Goal: Transaction & Acquisition: Obtain resource

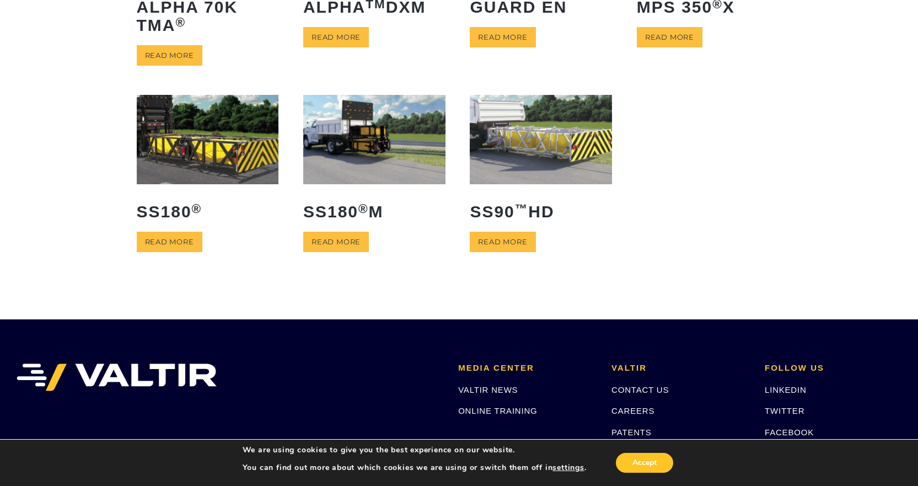
scroll to position [220, 0]
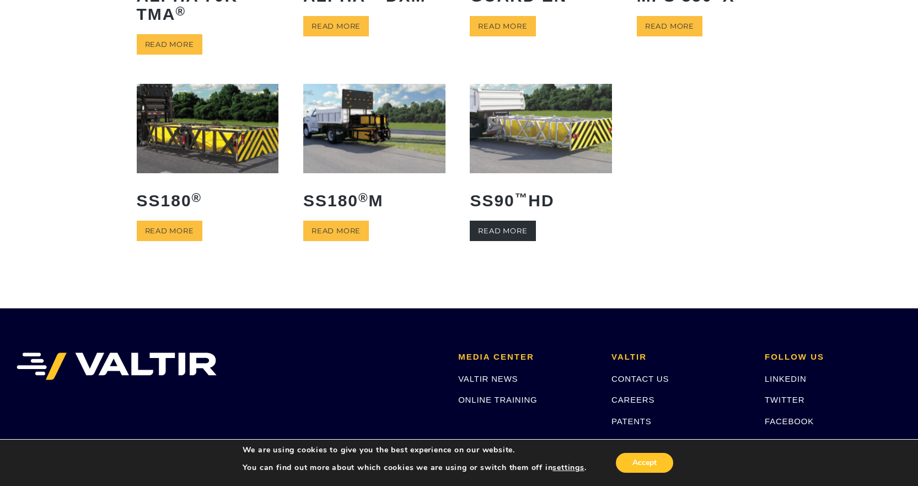
click at [511, 232] on link "Read more" at bounding box center [503, 230] width 66 height 20
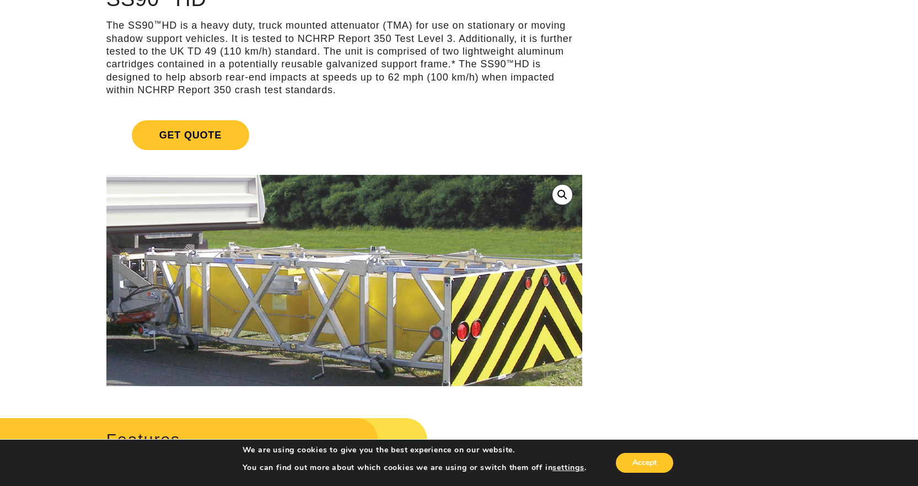
scroll to position [110, 0]
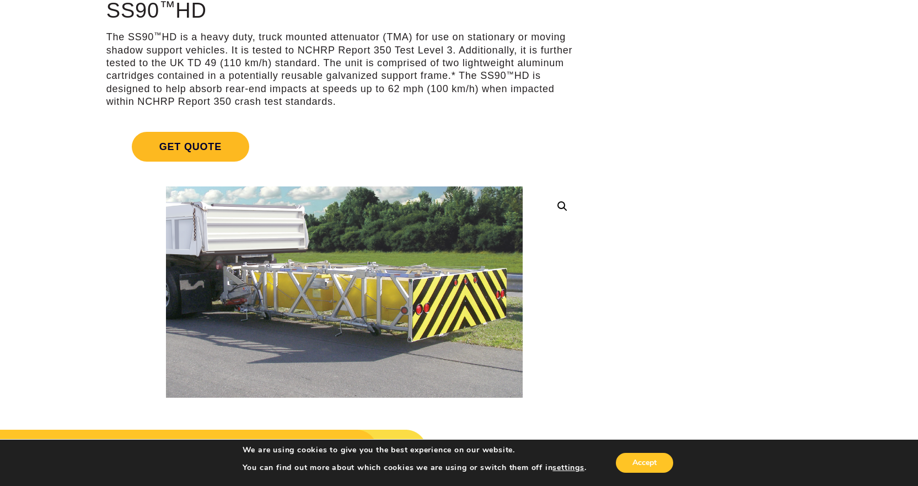
click at [179, 141] on span "Get Quote" at bounding box center [190, 147] width 117 height 30
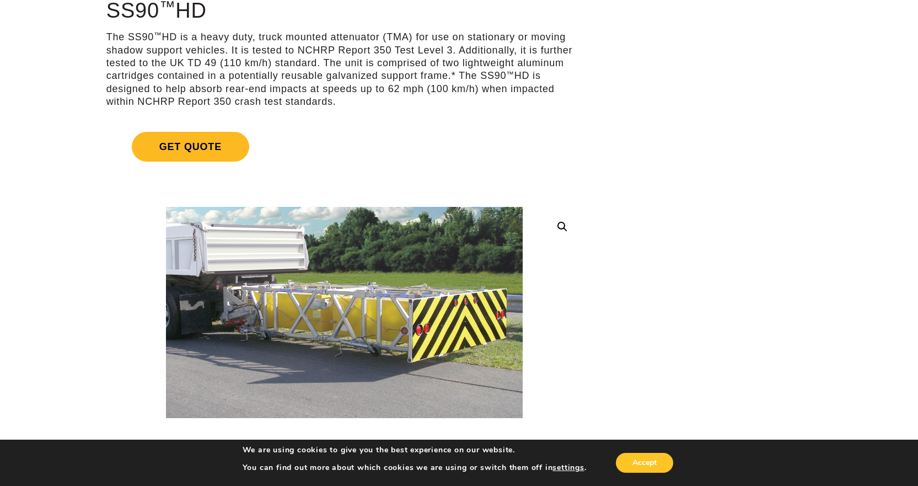
click at [192, 149] on span "Get Quote" at bounding box center [190, 147] width 117 height 30
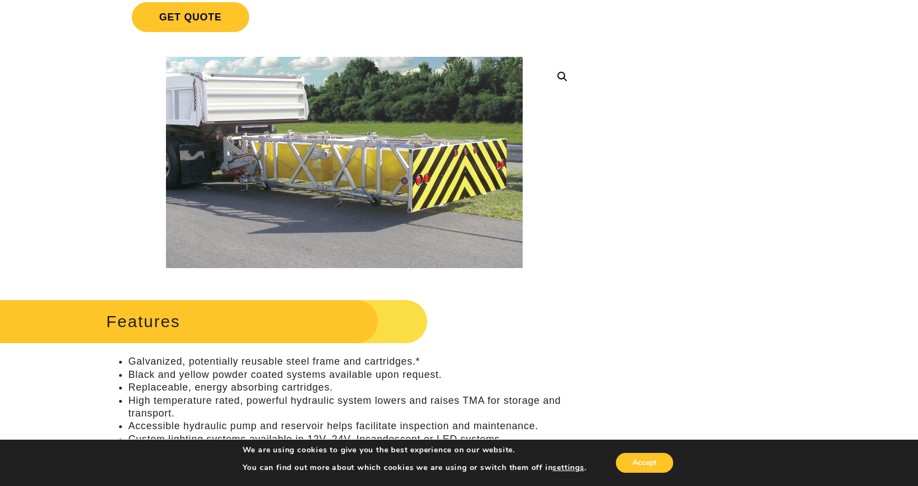
scroll to position [276, 0]
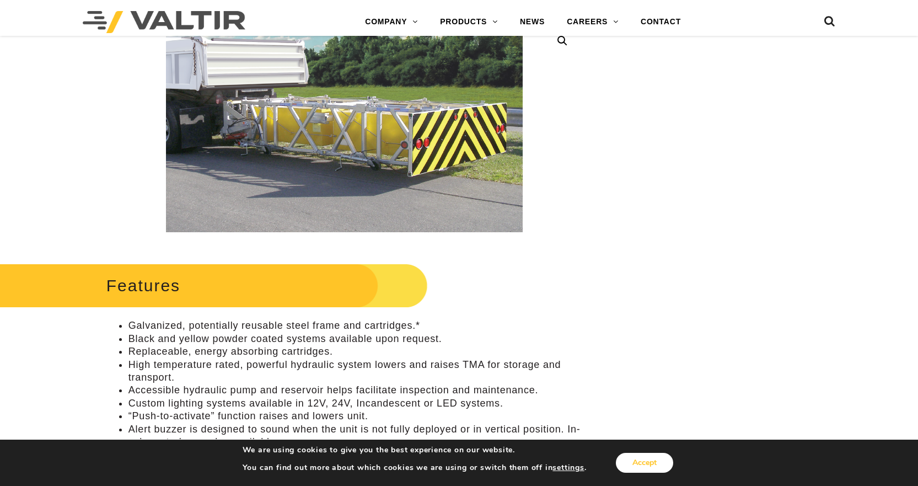
click at [661, 465] on button "Accept" at bounding box center [644, 463] width 57 height 20
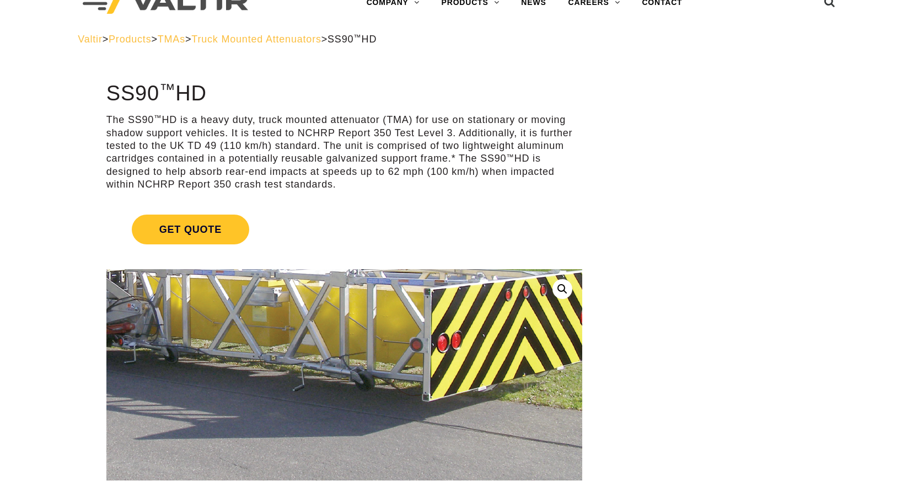
scroll to position [0, 0]
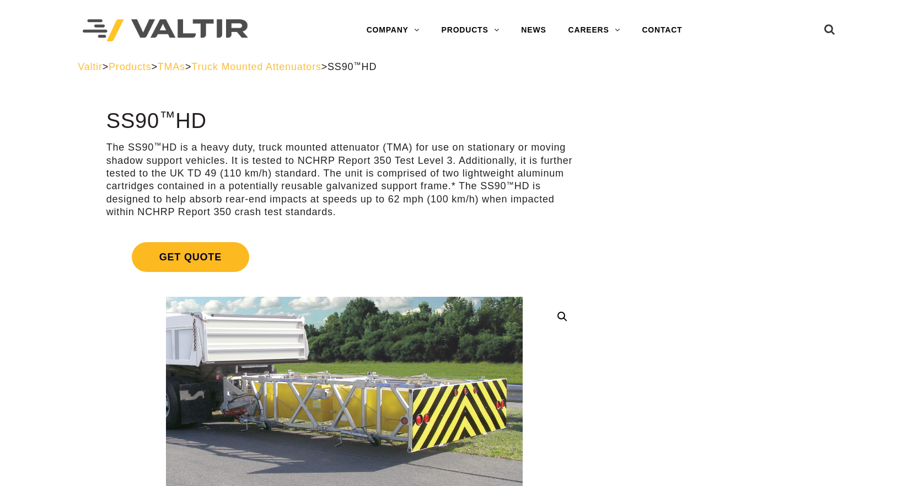
click at [198, 255] on span "Get Quote" at bounding box center [190, 257] width 117 height 30
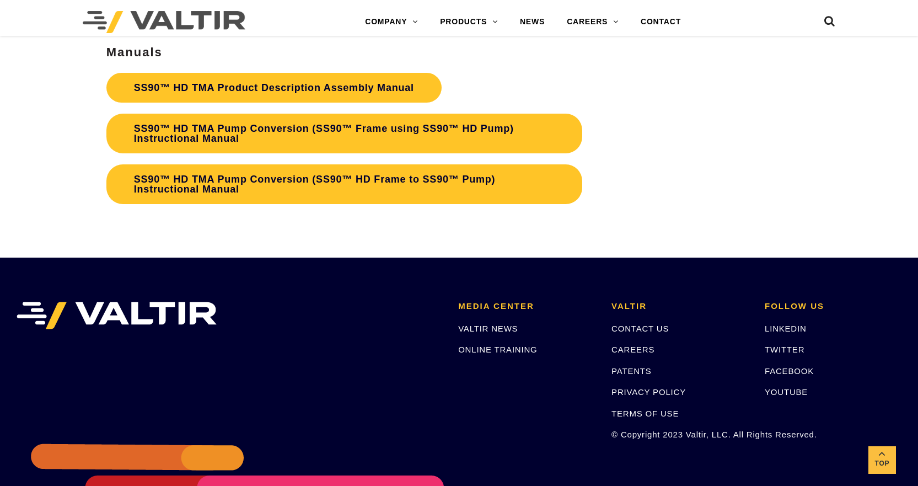
scroll to position [2095, 0]
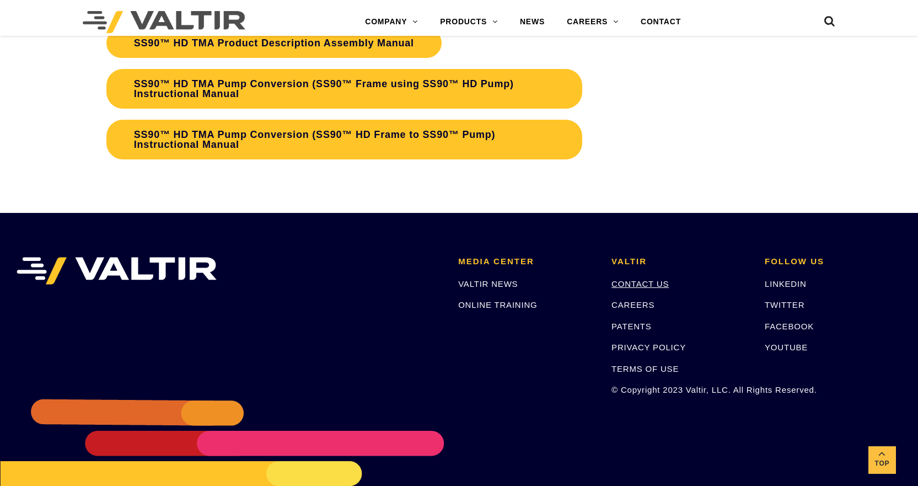
click at [645, 285] on link "CONTACT US" at bounding box center [639, 283] width 57 height 9
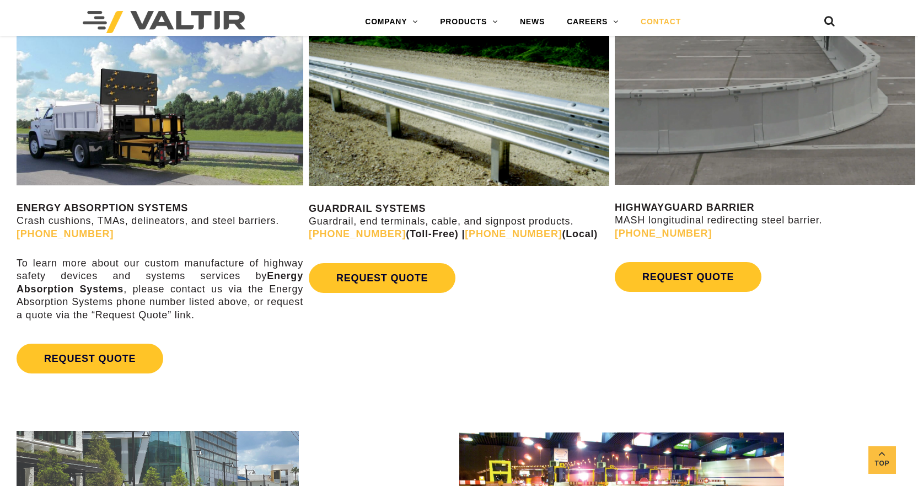
scroll to position [606, 0]
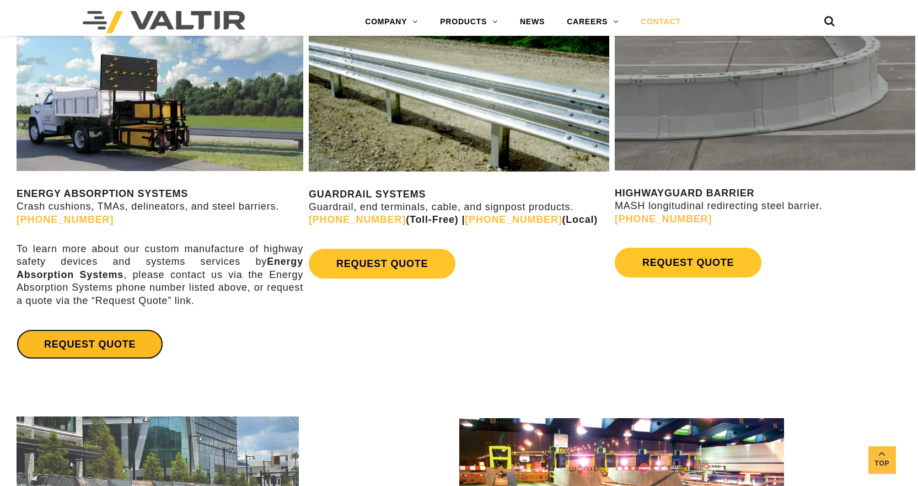
click at [101, 346] on link "REQUEST QUOTE" at bounding box center [90, 344] width 147 height 30
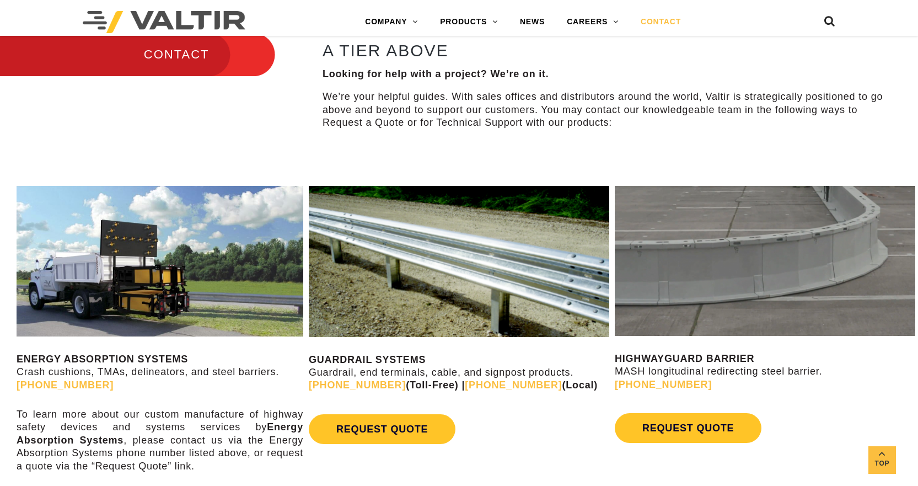
scroll to position [165, 0]
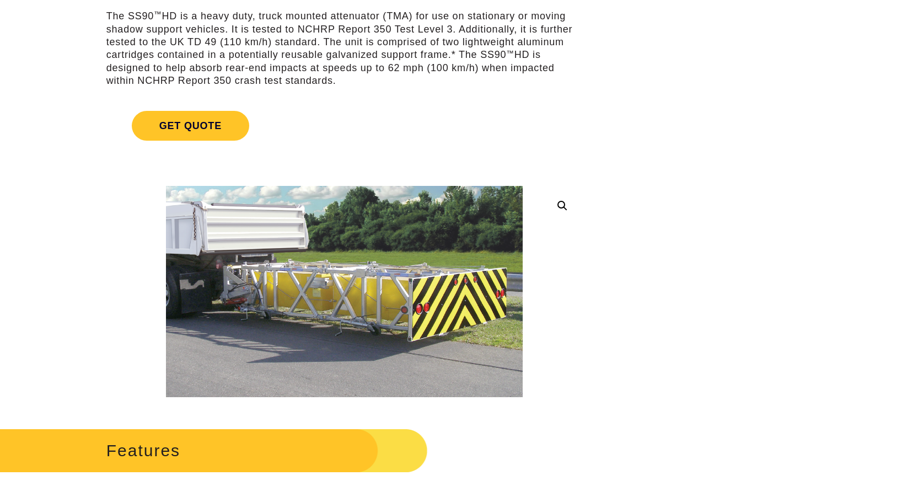
scroll to position [2095, 0]
